Goal: Information Seeking & Learning: Learn about a topic

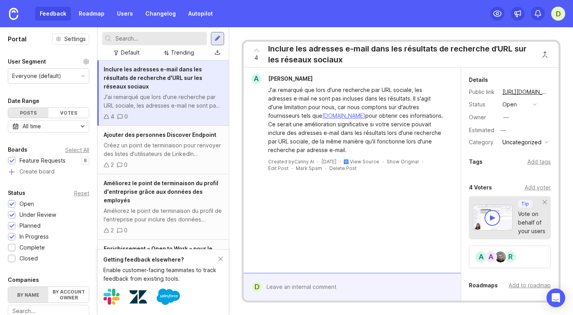
click at [565, 15] on div "Feedback Roadmap Users Changelog Autopilot D" at bounding box center [286, 13] width 573 height 27
click at [563, 14] on div "D" at bounding box center [558, 14] width 14 height 14
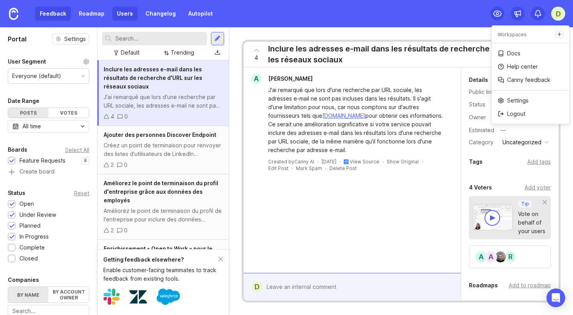
click at [114, 12] on link "Users" at bounding box center [124, 14] width 25 height 14
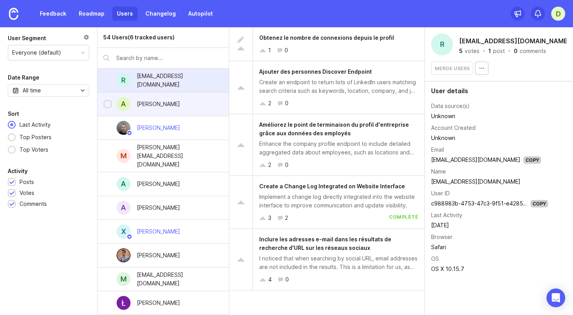
scroll to position [253, 0]
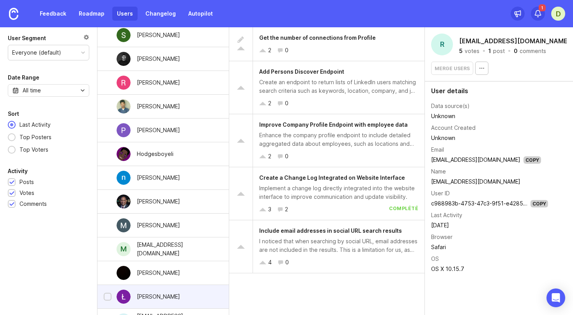
scroll to position [57, 0]
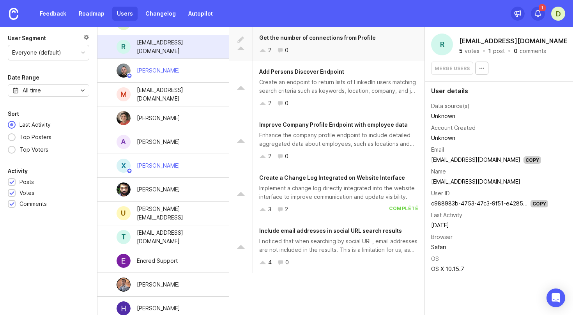
click at [330, 47] on div "2 0" at bounding box center [338, 50] width 159 height 9
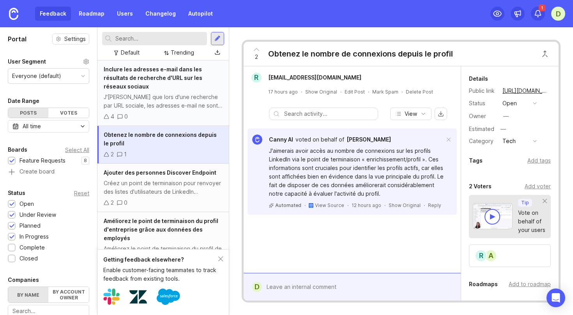
click at [193, 103] on div "Inclure les adresses e-mail dans les résultats de recherche d'URL sur les résea…" at bounding box center [162, 92] width 131 height 65
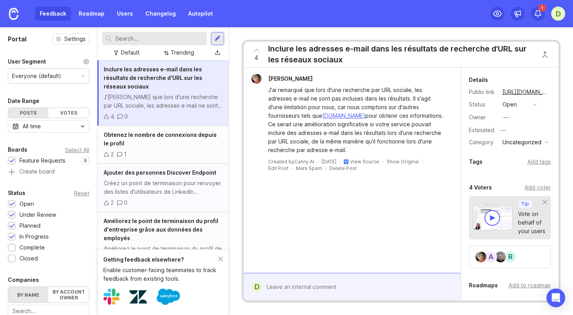
click at [180, 179] on div "Créez un point de terminaison pour renvoyer des listes d'utilisateurs de Linked…" at bounding box center [163, 187] width 119 height 17
